Goal: Navigation & Orientation: Find specific page/section

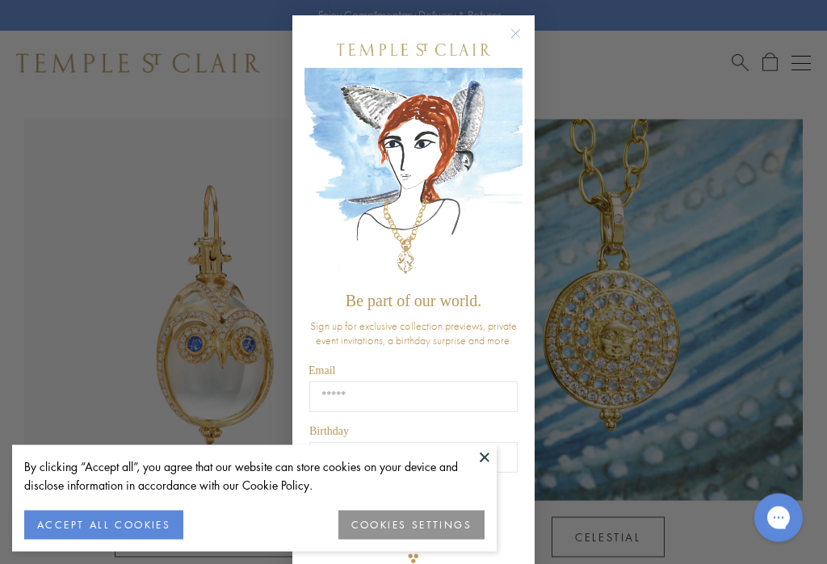
scroll to position [753, 0]
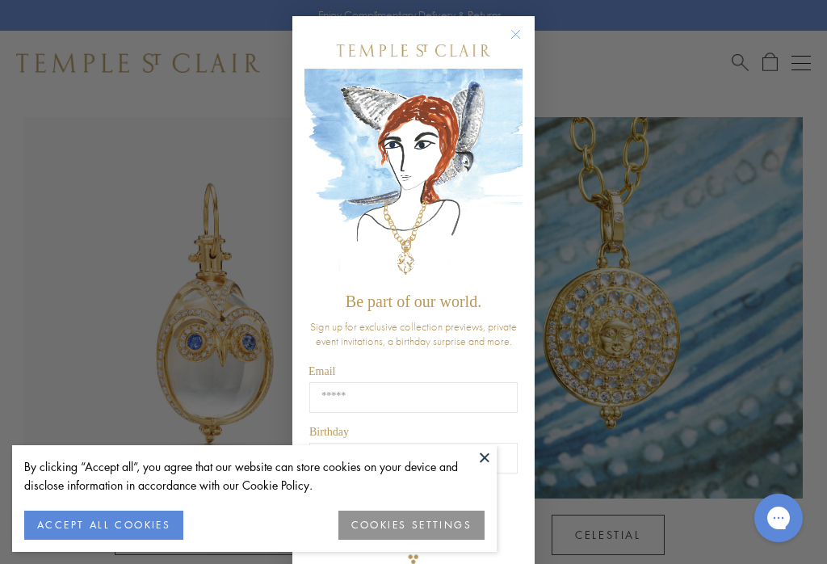
click at [527, 40] on button "Close dialog" at bounding box center [523, 42] width 20 height 20
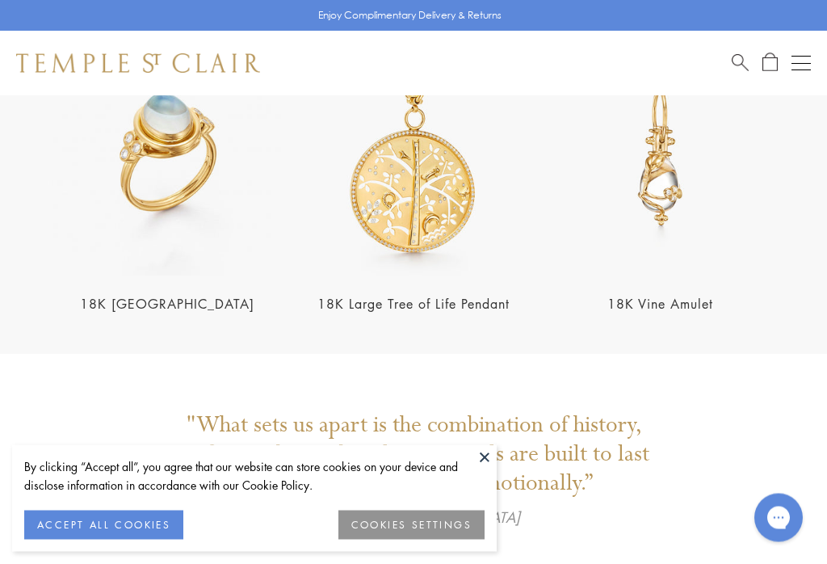
scroll to position [2757, 0]
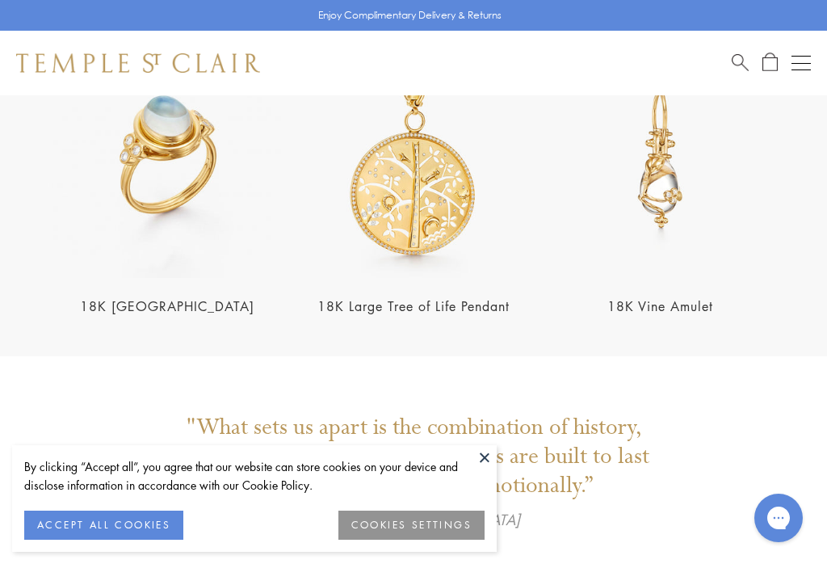
click at [803, 69] on button "Open navigation" at bounding box center [800, 62] width 19 height 19
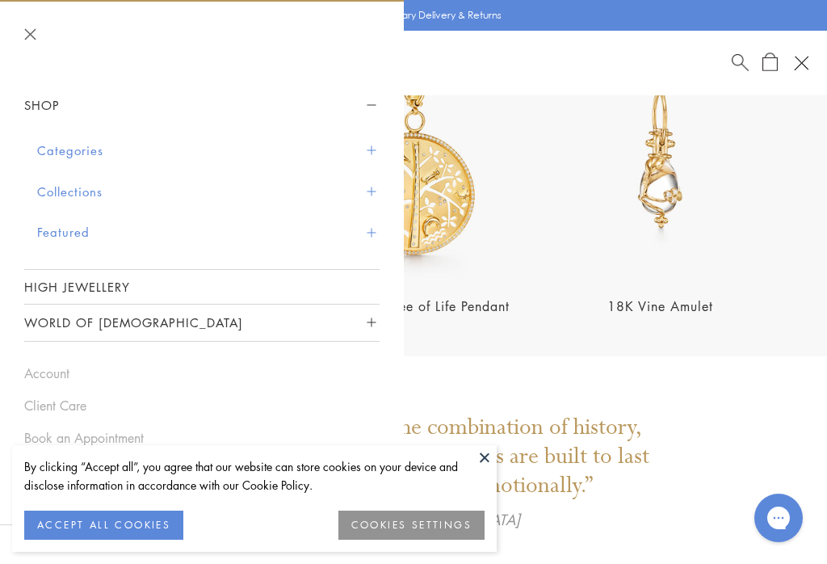
click at [89, 183] on button "Collections" at bounding box center [208, 191] width 342 height 41
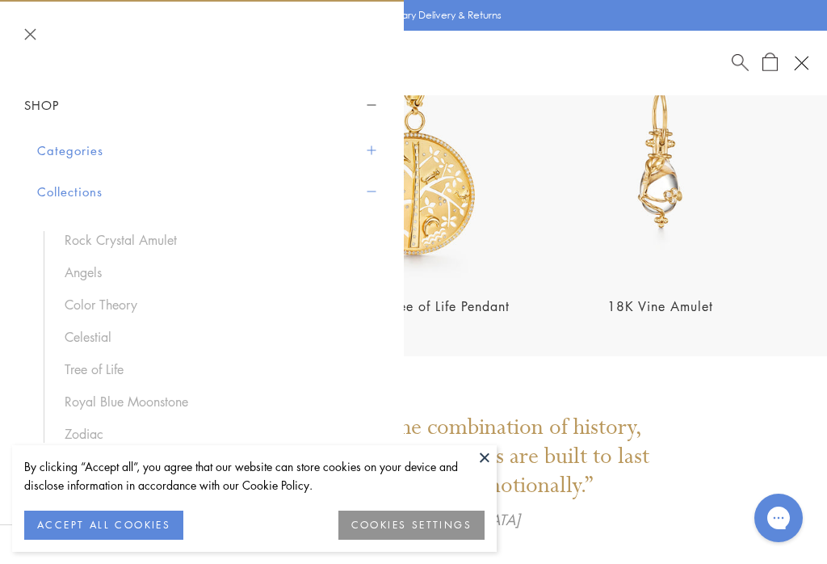
click at [80, 266] on link "Angels" at bounding box center [214, 272] width 299 height 18
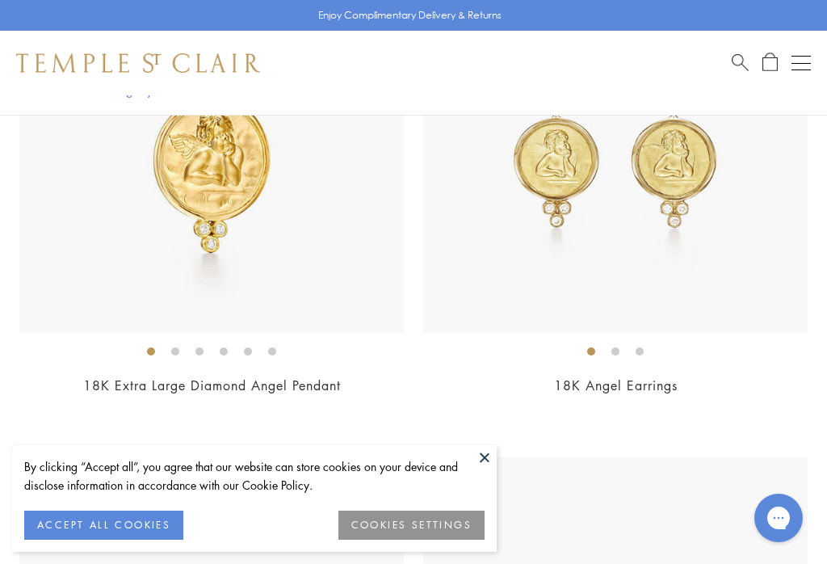
scroll to position [2557, 0]
click at [797, 63] on div "Open navigation" at bounding box center [800, 63] width 19 height 1
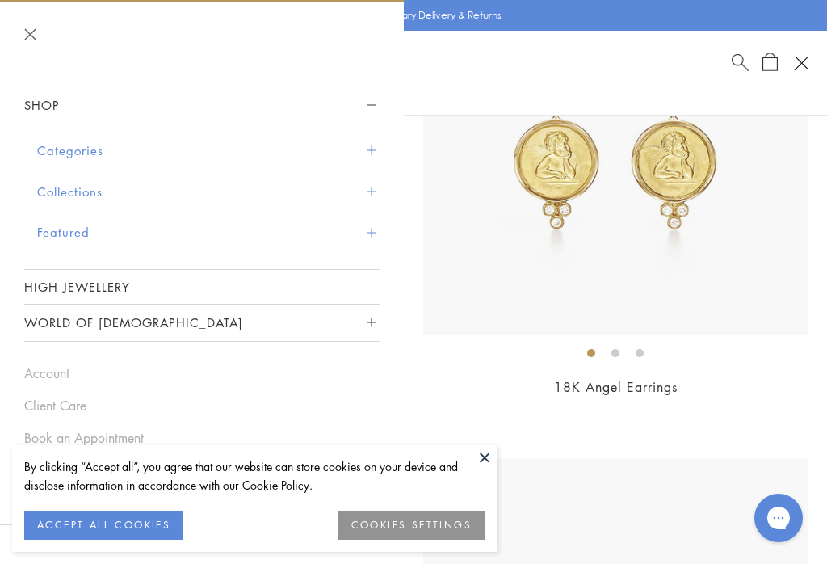
click at [90, 281] on link "High Jewellery" at bounding box center [201, 287] width 355 height 34
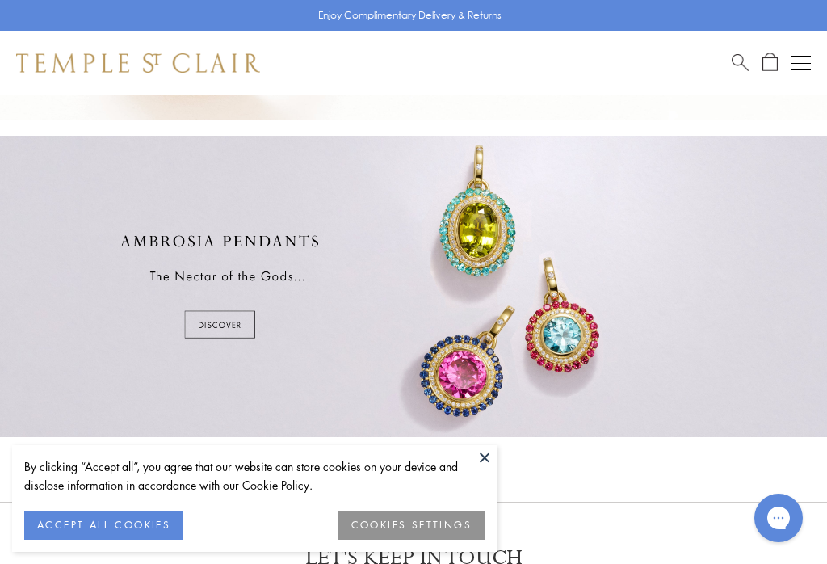
scroll to position [591, 0]
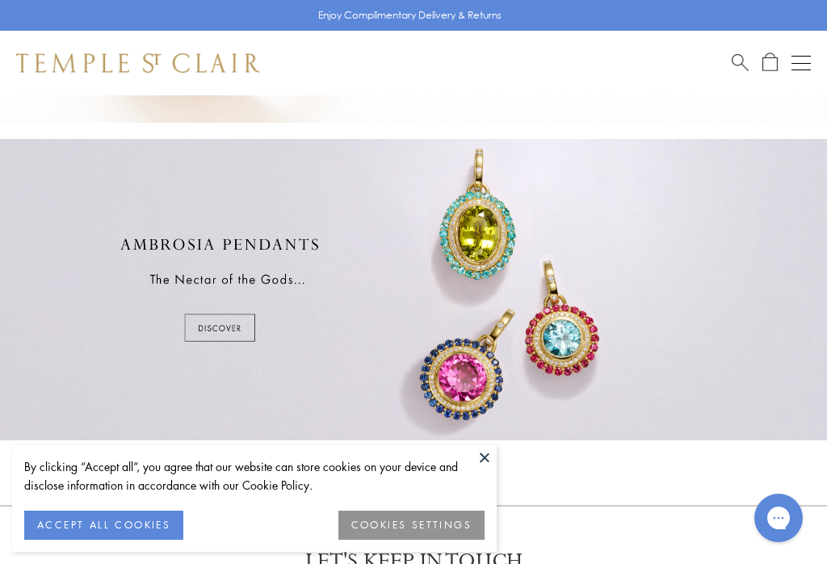
click at [231, 323] on div at bounding box center [413, 289] width 827 height 301
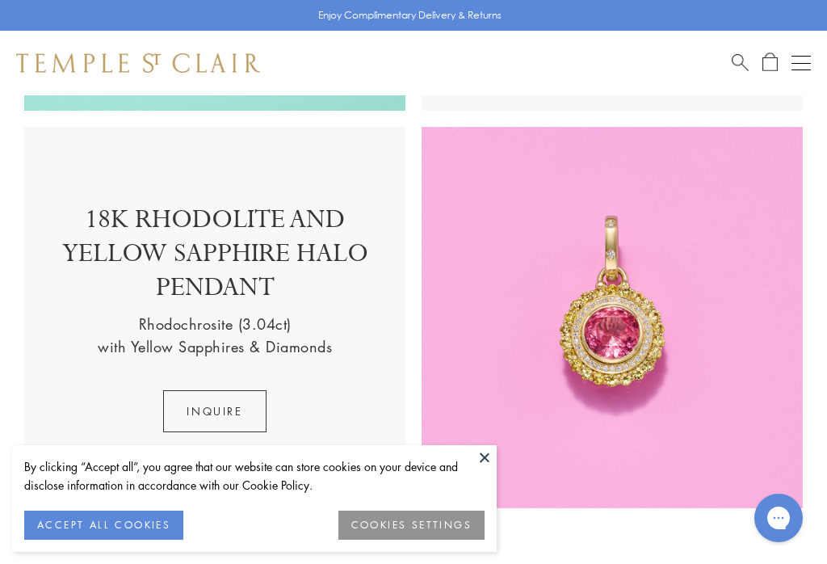
scroll to position [1874, 0]
click at [796, 60] on button "Open navigation" at bounding box center [800, 62] width 19 height 19
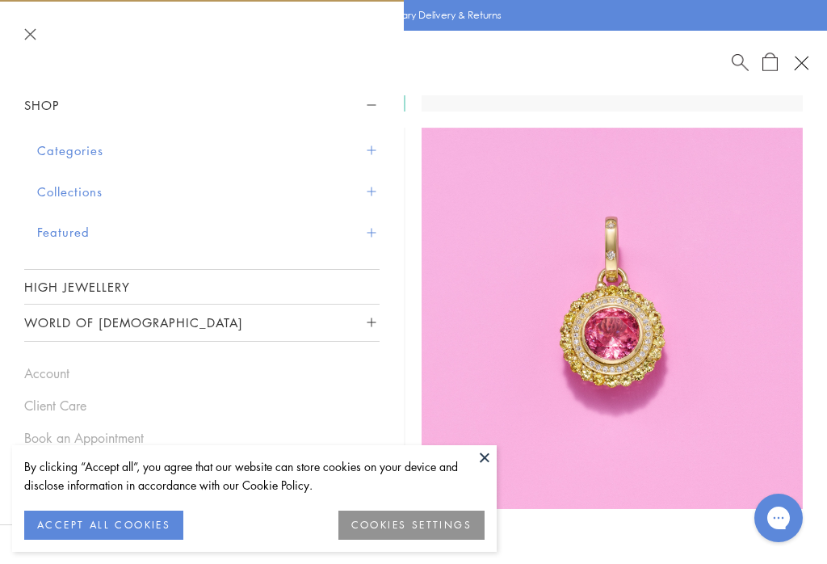
click at [88, 149] on button "Categories" at bounding box center [208, 150] width 342 height 41
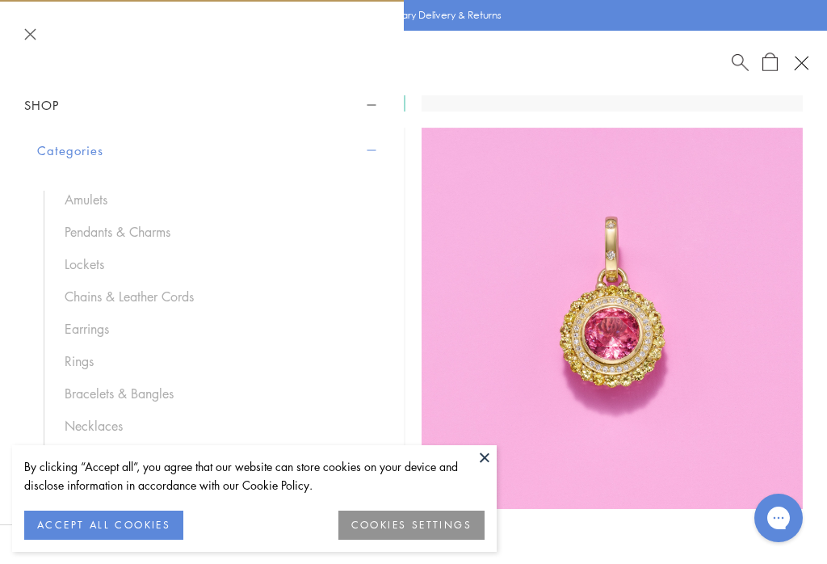
click at [162, 297] on link "Chains & Leather Cords" at bounding box center [214, 296] width 299 height 18
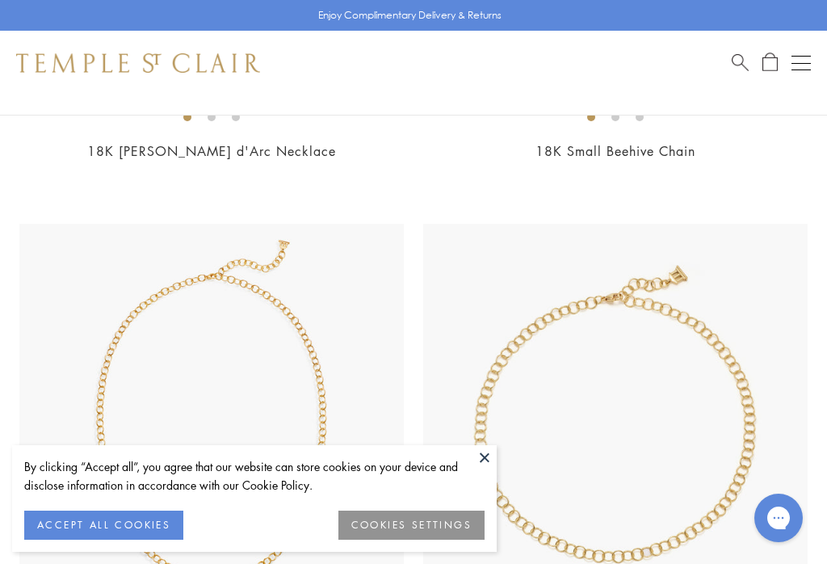
scroll to position [1591, 0]
